Goal: Task Accomplishment & Management: Manage account settings

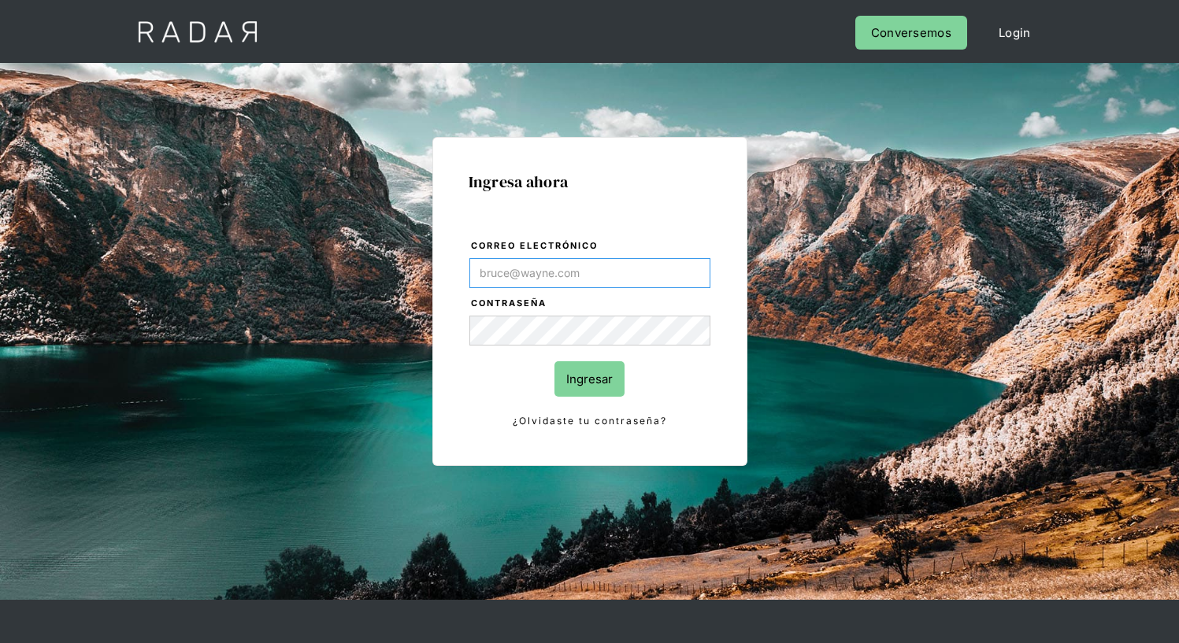
type input "[EMAIL_ADDRESS][PERSON_NAME][DOMAIN_NAME]"
click at [589, 379] on input "Ingresar" at bounding box center [589, 378] width 70 height 35
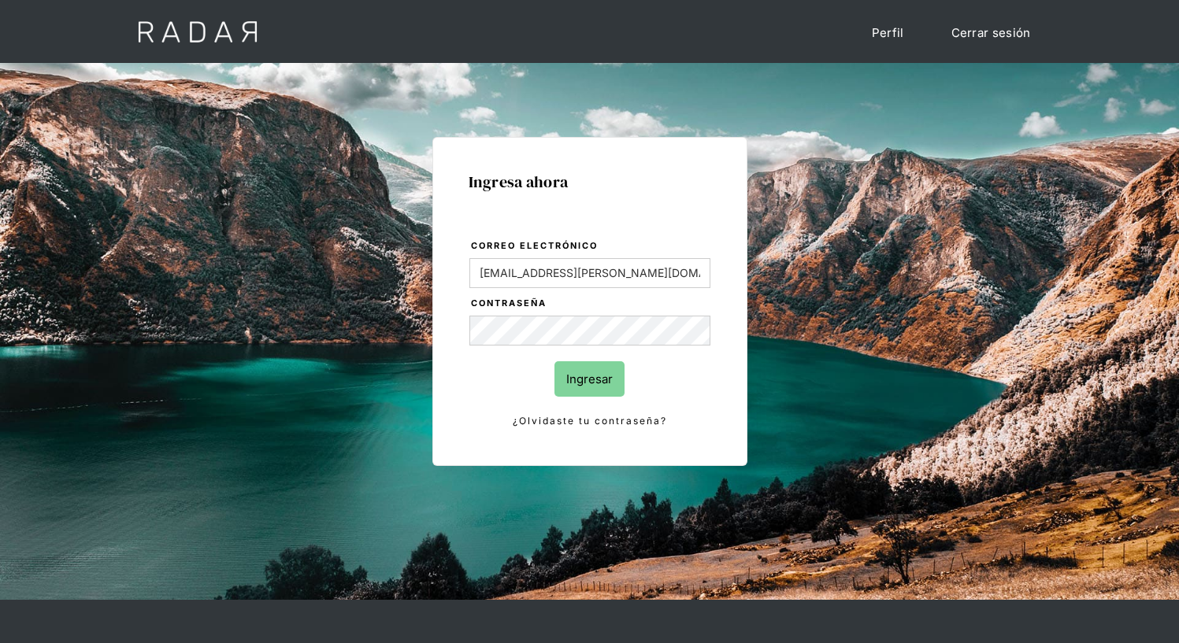
click at [589, 379] on input "Ingresar" at bounding box center [589, 378] width 70 height 35
